Goal: Information Seeking & Learning: Learn about a topic

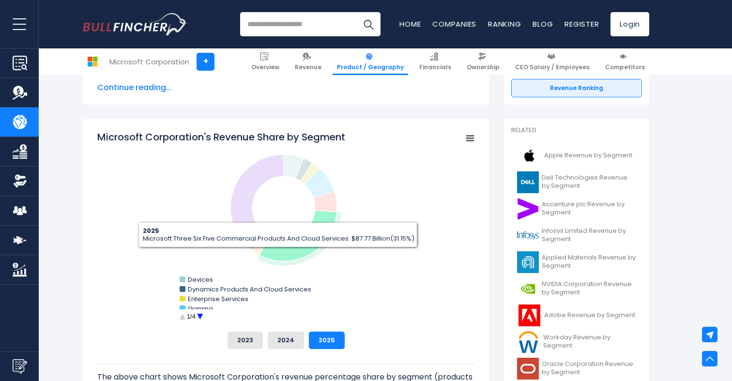
scroll to position [228, 0]
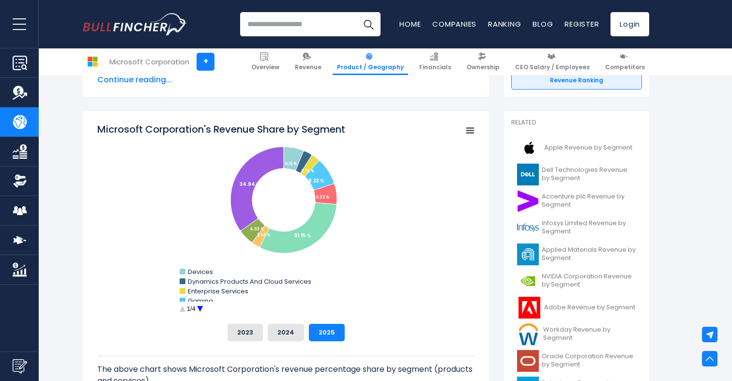
click at [200, 309] on circle "Microsoft Corporation's Revenue Share by Segment" at bounding box center [200, 309] width 15 height 15
click at [201, 310] on circle "Microsoft Corporation's Revenue Share by Segment" at bounding box center [200, 309] width 15 height 15
click at [183, 309] on circle "Microsoft Corporation's Revenue Share by Segment" at bounding box center [182, 309] width 15 height 15
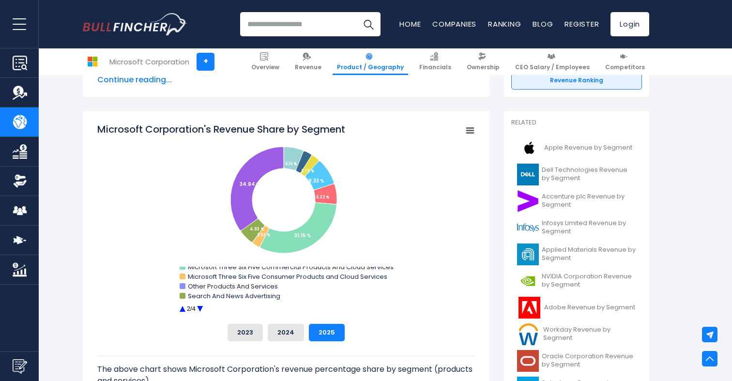
click at [183, 309] on circle "Microsoft Corporation's Revenue Share by Segment" at bounding box center [182, 309] width 15 height 15
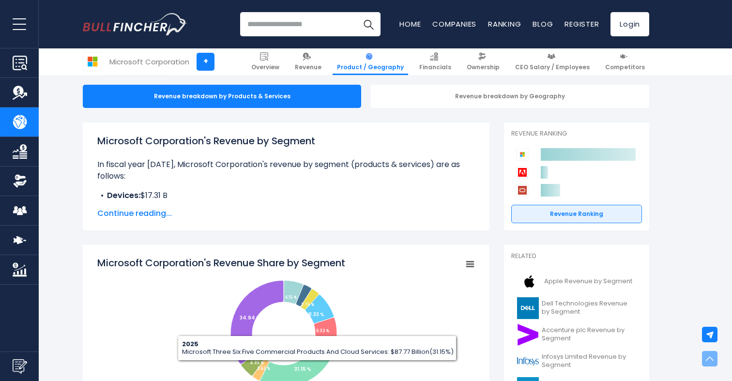
scroll to position [91, 0]
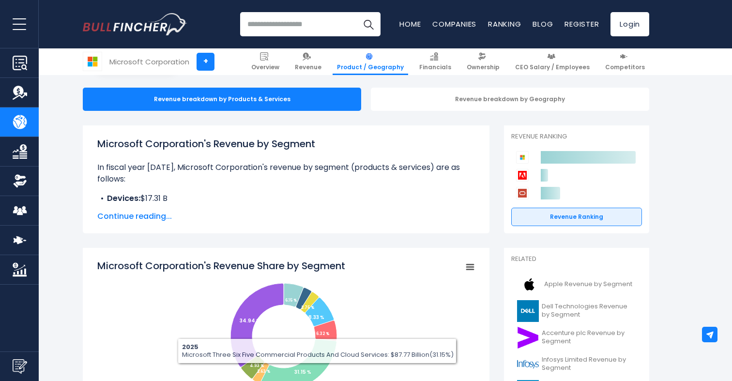
click at [139, 218] on span "Continue reading..." at bounding box center [286, 217] width 378 height 12
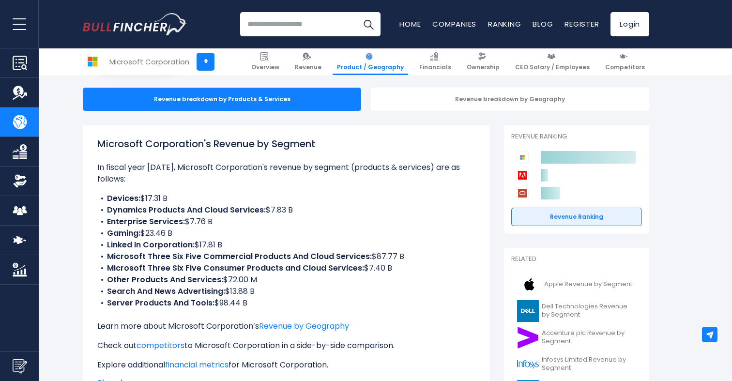
drag, startPoint x: 106, startPoint y: 199, endPoint x: 285, endPoint y: 304, distance: 207.4
click at [285, 304] on ul "Devices: $17.31 B Dynamics Products And Cloud Services: $7.83 B Enterprise Serv…" at bounding box center [286, 251] width 378 height 116
copy ul "Devices: $17.31 B Dynamics Products And Cloud Services: $7.83 B Enterprise Serv…"
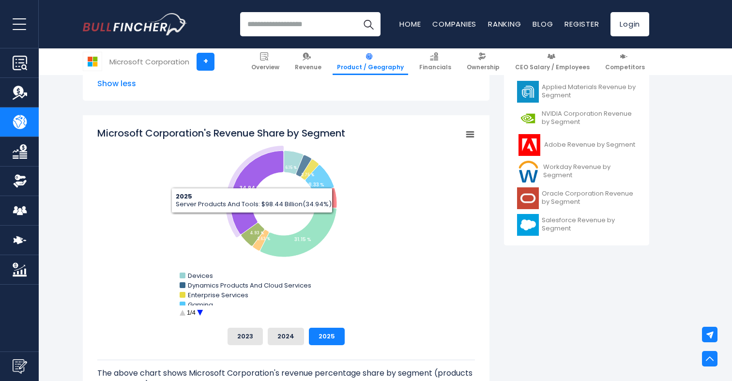
scroll to position [399, 0]
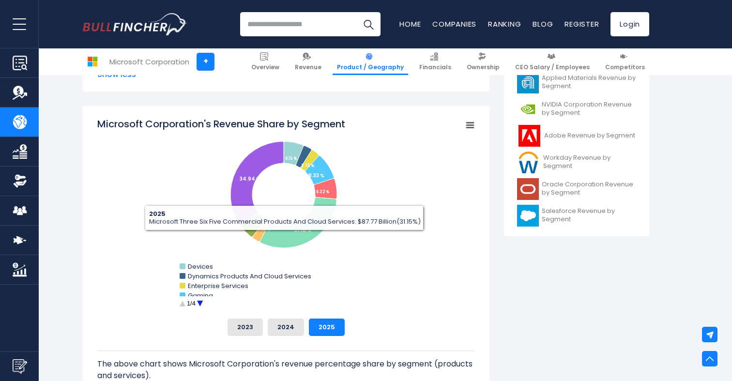
click at [199, 304] on circle "Microsoft Corporation's Revenue Share by Segment" at bounding box center [200, 303] width 15 height 15
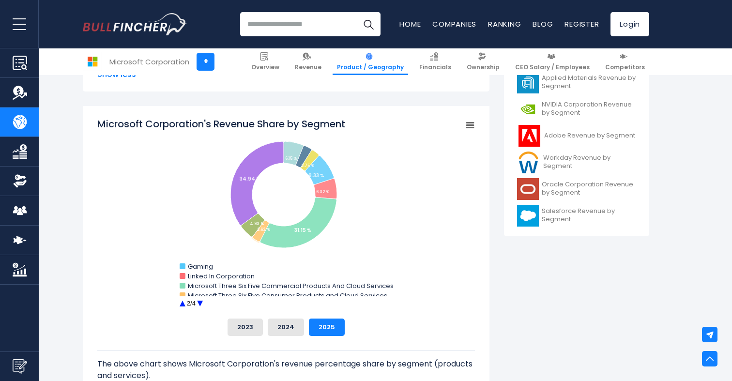
click at [183, 304] on circle "Microsoft Corporation's Revenue Share by Segment" at bounding box center [182, 303] width 15 height 15
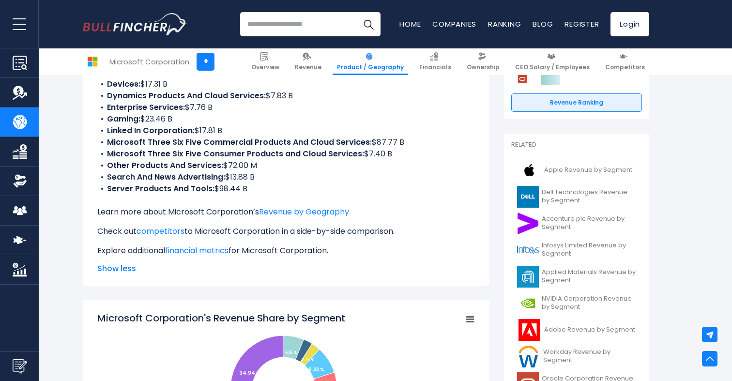
scroll to position [338, 0]
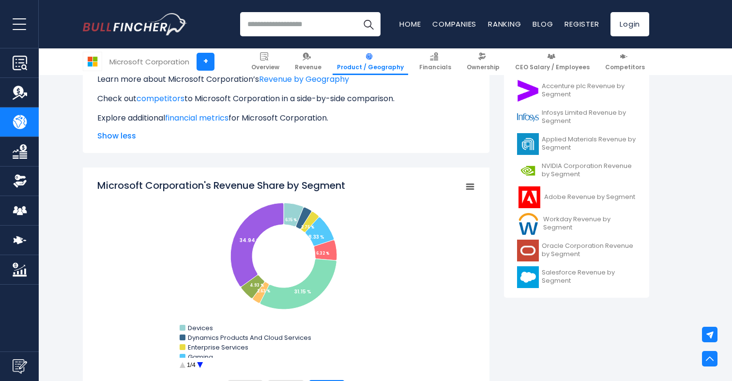
click at [122, 134] on span "Show less" at bounding box center [286, 136] width 378 height 12
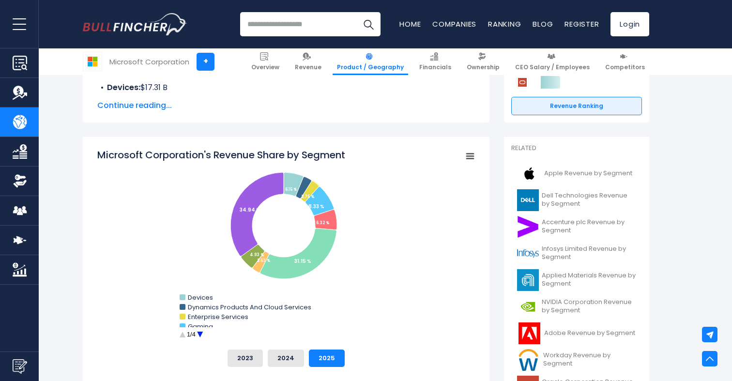
scroll to position [141, 0]
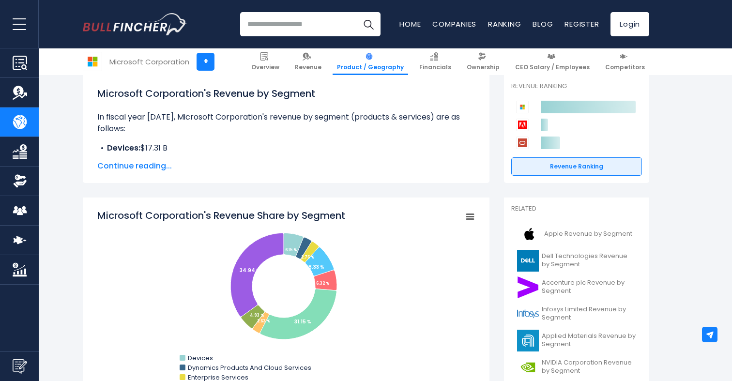
click at [145, 161] on span "Continue reading..." at bounding box center [286, 166] width 378 height 12
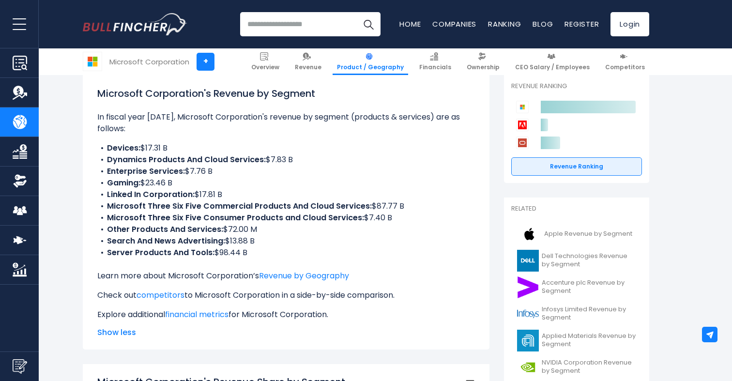
click at [236, 230] on li "Other Products And Services: $72.00 M" at bounding box center [286, 230] width 378 height 12
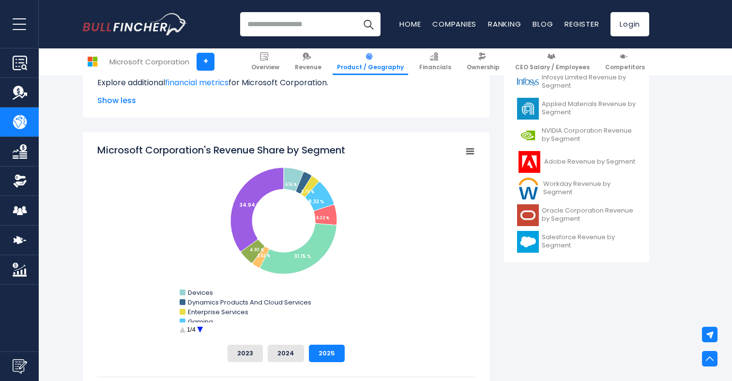
scroll to position [388, 0]
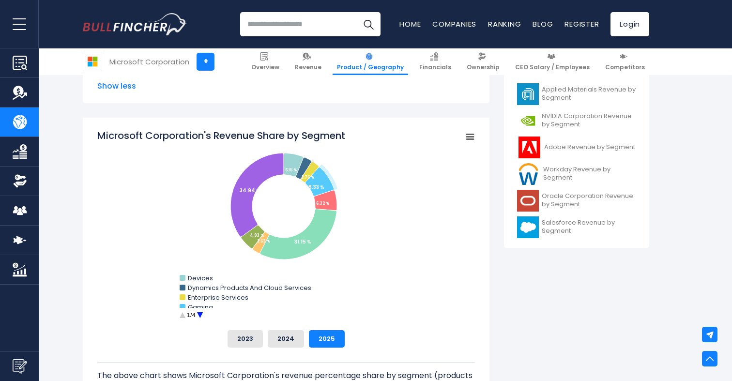
click at [203, 316] on circle "Microsoft Corporation's Revenue Share by Segment" at bounding box center [200, 315] width 15 height 15
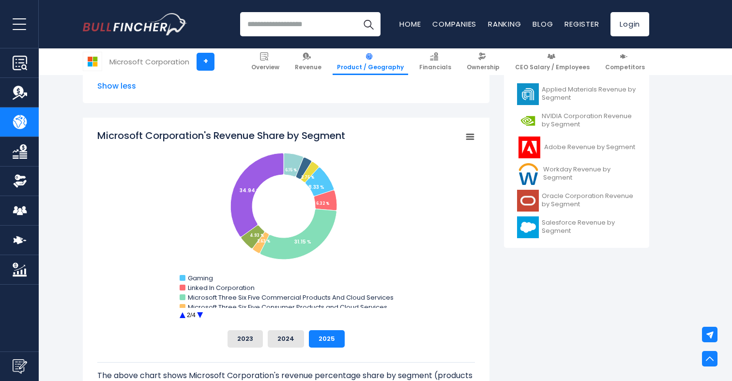
click at [203, 316] on circle "Microsoft Corporation's Revenue Share by Segment" at bounding box center [200, 315] width 15 height 15
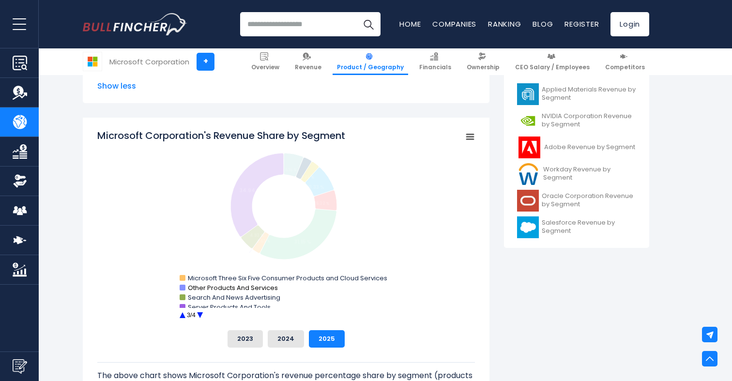
click at [225, 288] on text "Other Products And Services" at bounding box center [233, 287] width 90 height 9
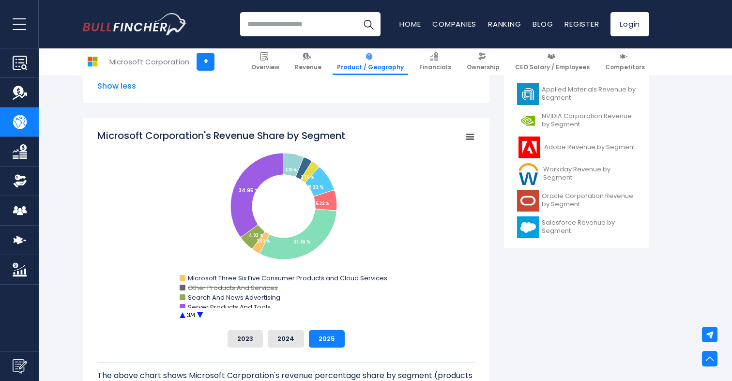
click at [225, 288] on text "Other Products And Services" at bounding box center [233, 287] width 90 height 9
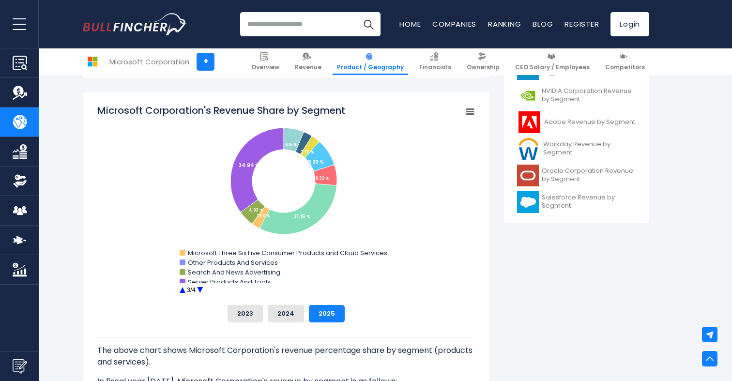
scroll to position [423, 0]
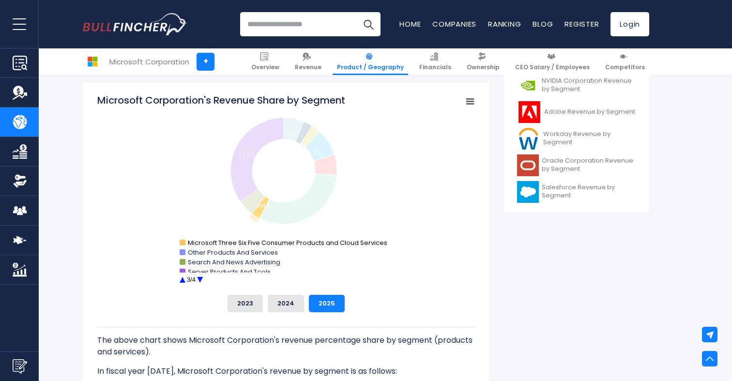
click at [244, 240] on text "Microsoft Three Six Five Consumer Products and Cloud Services" at bounding box center [287, 242] width 199 height 9
click at [242, 252] on text "Other Products And Services" at bounding box center [233, 252] width 90 height 9
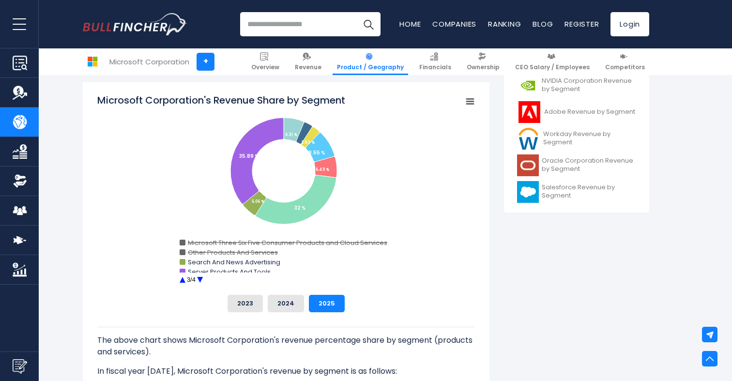
click at [242, 252] on text "Other Products And Services" at bounding box center [233, 252] width 90 height 9
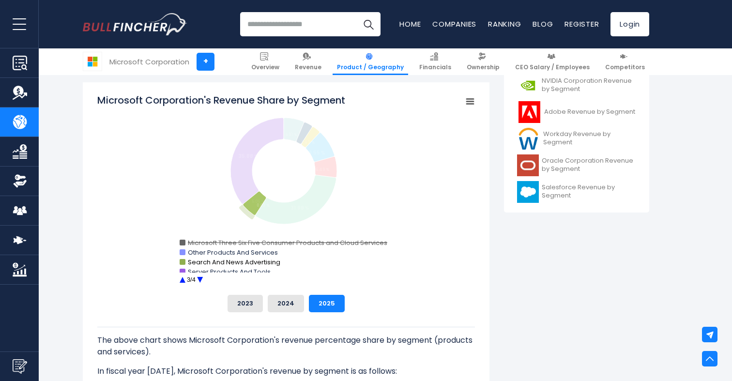
click at [242, 261] on text "Search And News Advertising" at bounding box center [234, 262] width 92 height 9
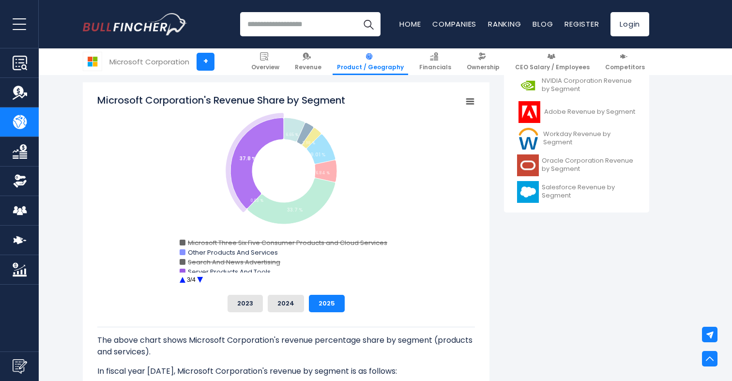
click at [241, 273] on rect "Microsoft Corporation's Revenue Share by Segment" at bounding box center [286, 190] width 378 height 194
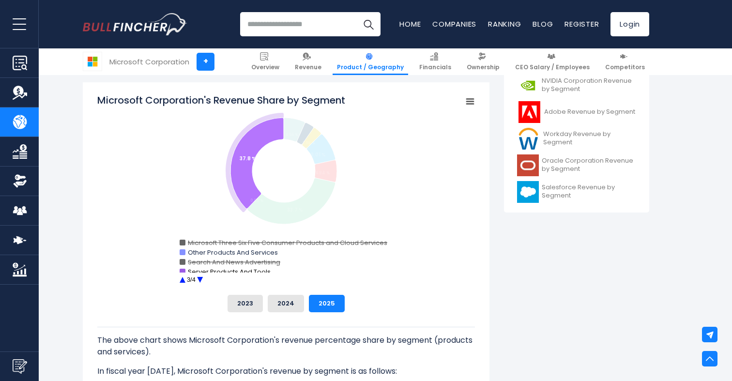
click at [241, 269] on text "Server Products And Tools" at bounding box center [229, 271] width 83 height 9
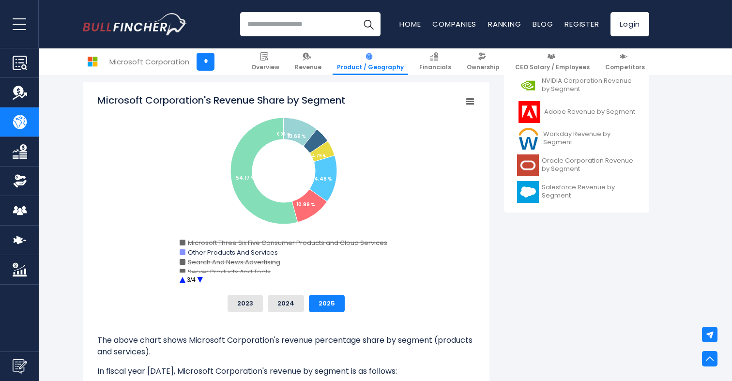
click at [201, 277] on circle "Microsoft Corporation's Revenue Share by Segment" at bounding box center [200, 280] width 15 height 15
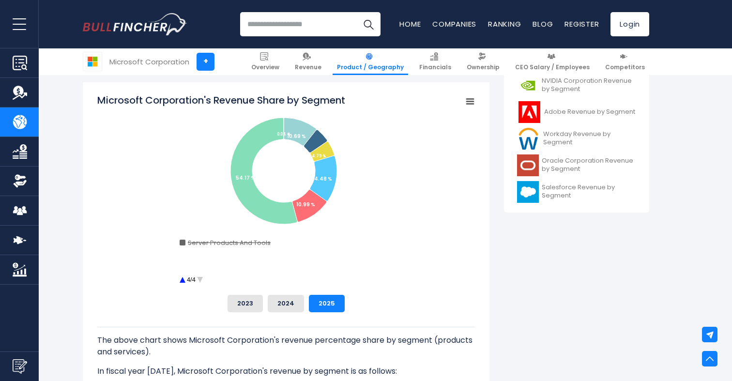
click at [185, 278] on circle "Microsoft Corporation's Revenue Share by Segment" at bounding box center [182, 280] width 15 height 15
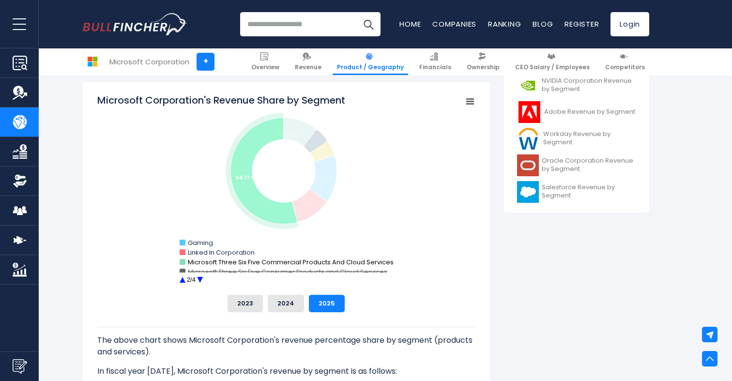
click at [202, 263] on text "Microsoft Three Six Five Commercial Products And Cloud Services" at bounding box center [291, 262] width 206 height 9
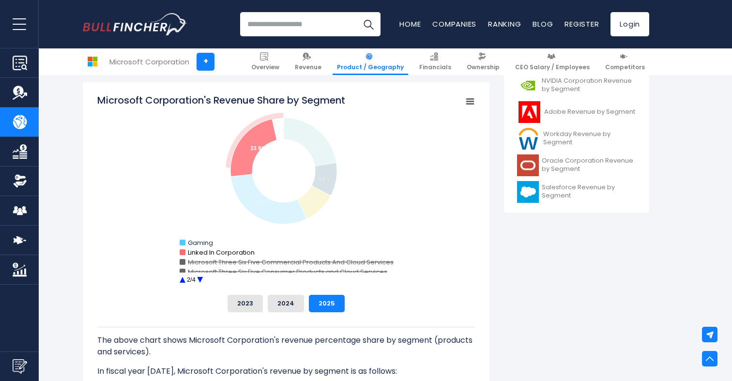
click at [202, 253] on text "Linked In Corporation" at bounding box center [221, 252] width 67 height 9
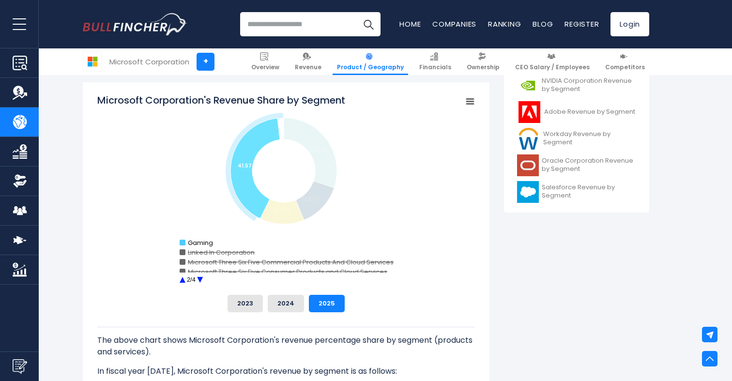
click at [202, 245] on text "Gaming" at bounding box center [200, 242] width 25 height 9
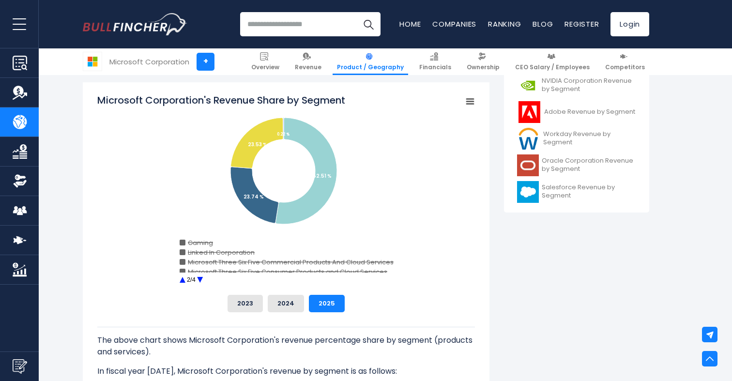
click at [183, 281] on circle "Microsoft Corporation's Revenue Share by Segment" at bounding box center [182, 280] width 15 height 15
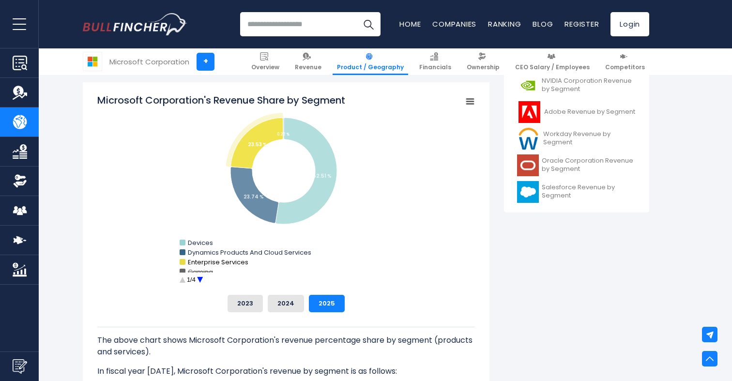
click at [198, 263] on text "Enterprise Services" at bounding box center [218, 262] width 61 height 9
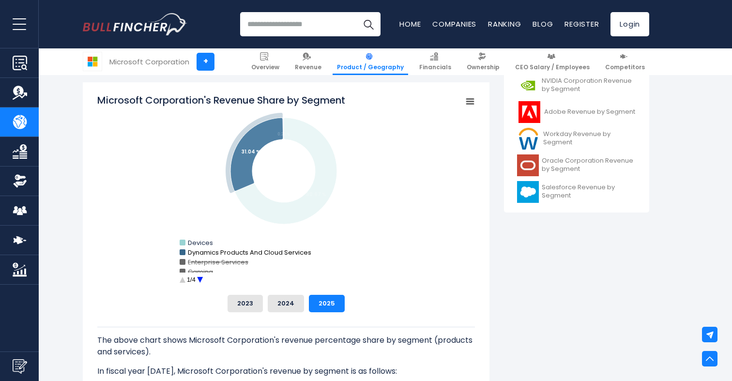
click at [199, 252] on text "Dynamics Products And Cloud Services" at bounding box center [249, 252] width 123 height 9
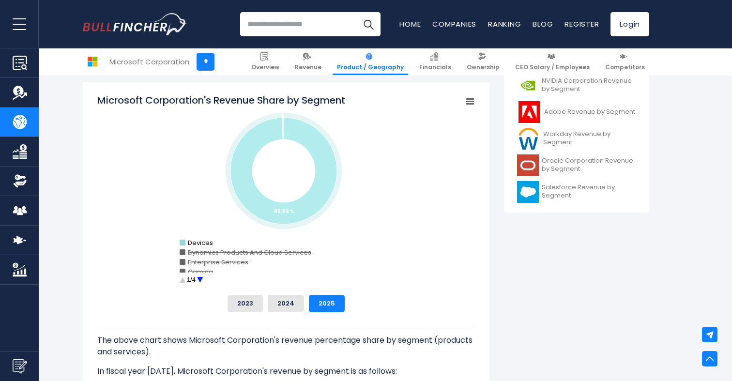
click at [199, 246] on text "Devices" at bounding box center [200, 242] width 25 height 9
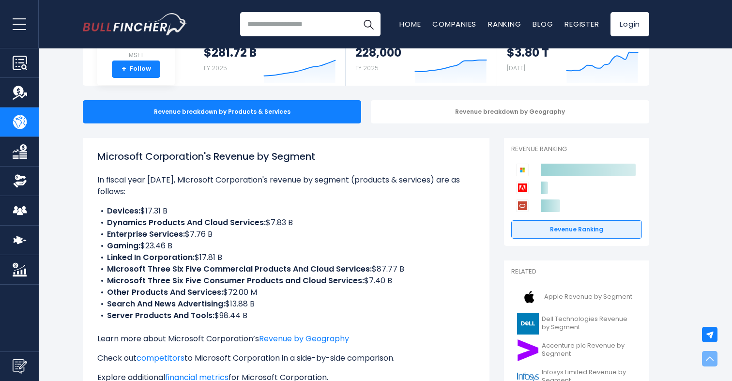
scroll to position [0, 0]
